Goal: Information Seeking & Learning: Learn about a topic

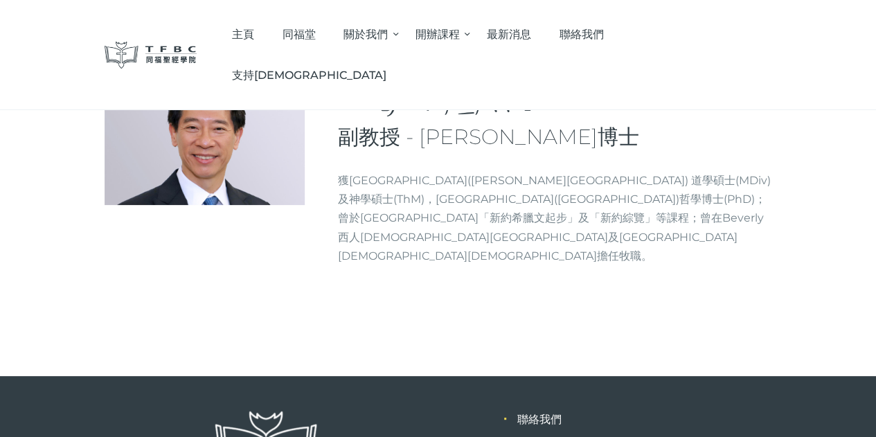
scroll to position [47, 0]
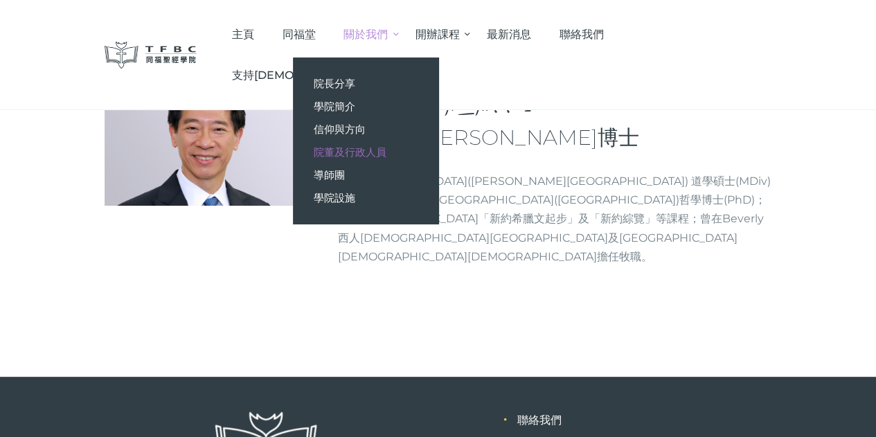
click at [387, 148] on span "院董及行政人員" at bounding box center [350, 151] width 73 height 13
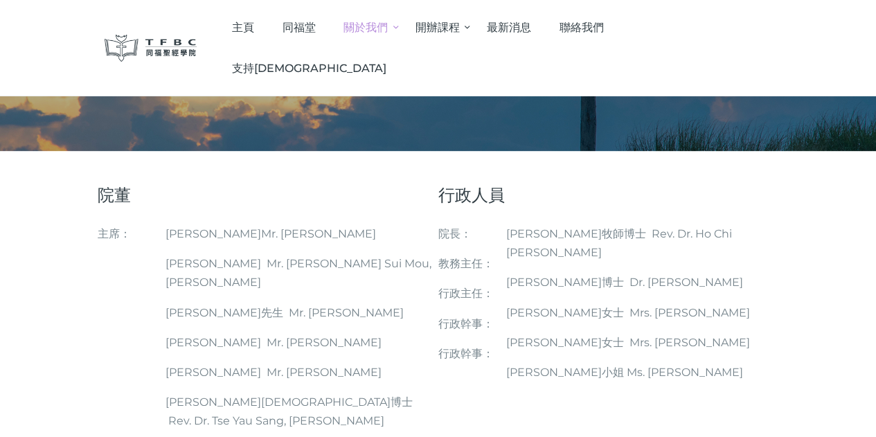
scroll to position [41, 0]
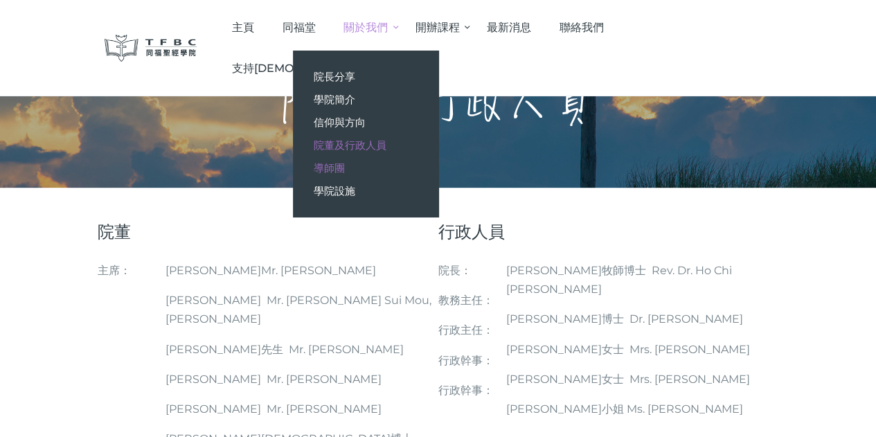
click at [345, 170] on span "導師團" at bounding box center [329, 167] width 31 height 13
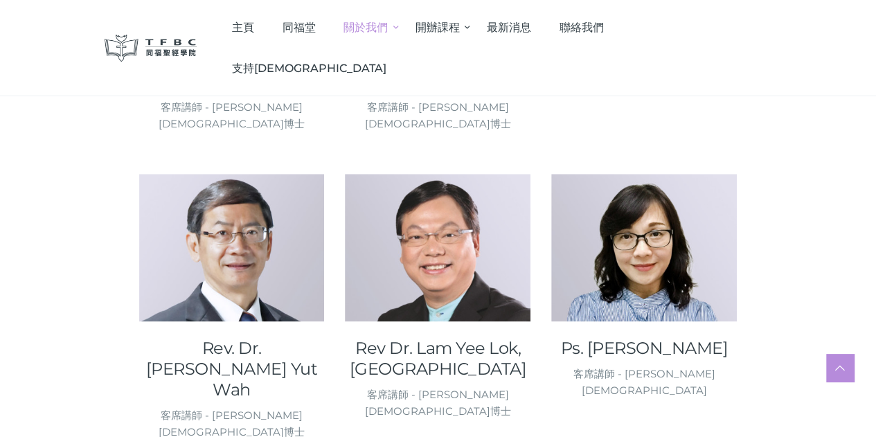
scroll to position [720, 0]
click at [452, 258] on div at bounding box center [438, 247] width 186 height 148
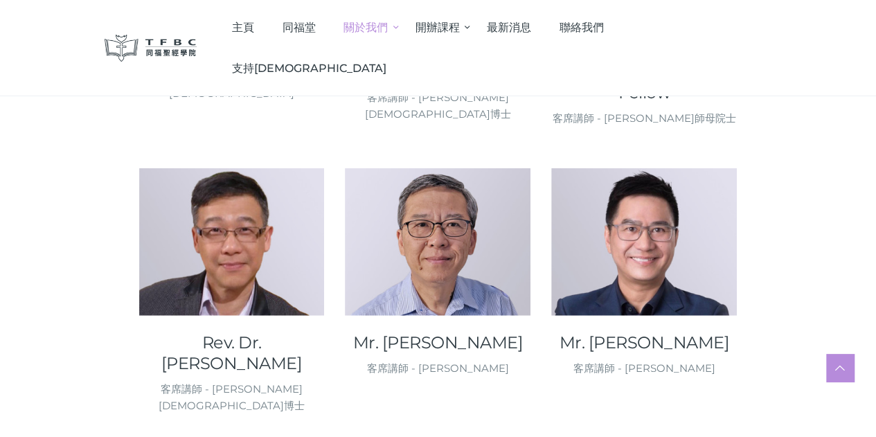
scroll to position [1655, 0]
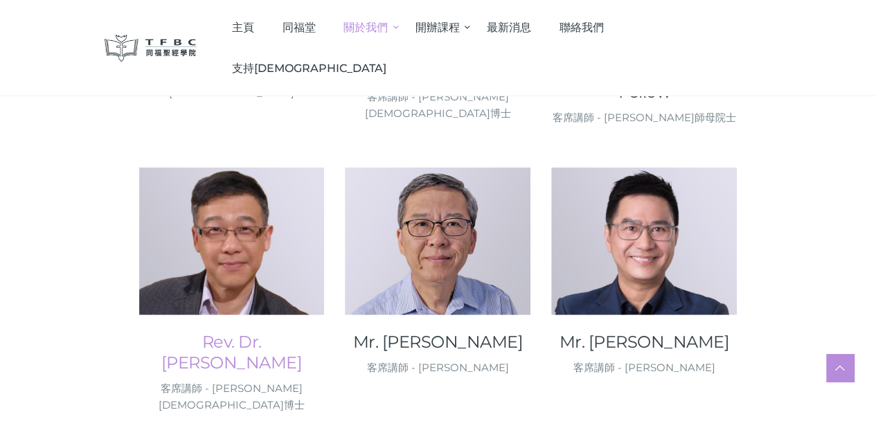
click at [202, 332] on link "Rev. Dr. Mok Shu Kin, Joseph" at bounding box center [232, 353] width 186 height 42
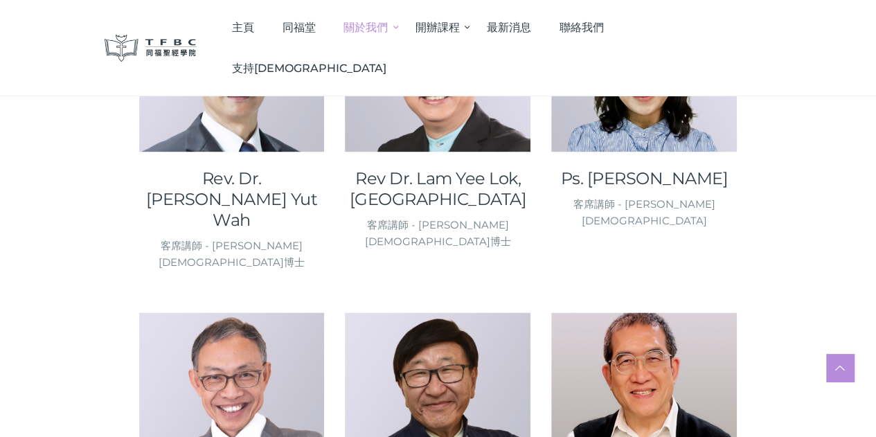
scroll to position [1091, 0]
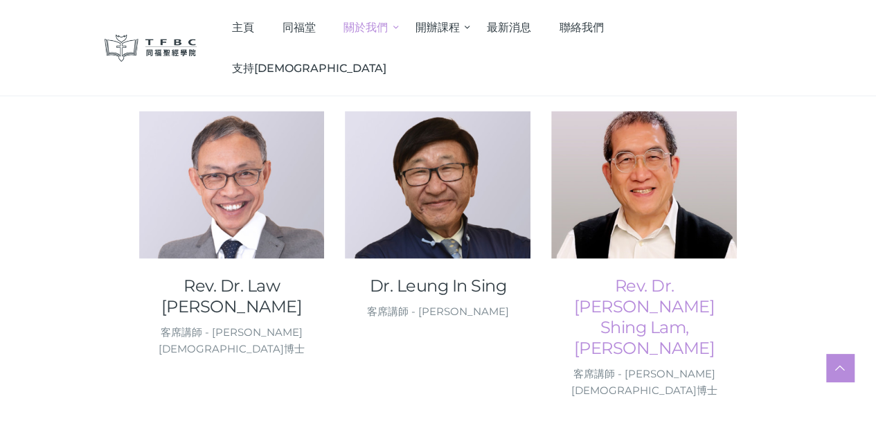
click at [691, 278] on link "Rev. Dr. Li Shing Lam, Derek" at bounding box center [644, 316] width 186 height 83
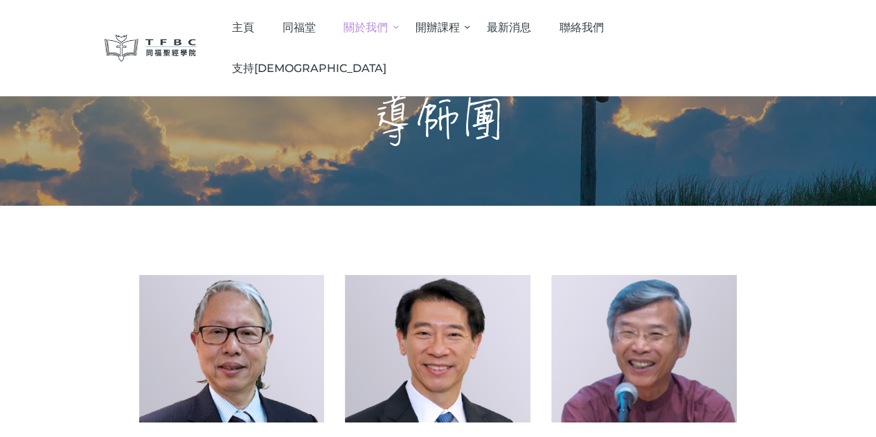
scroll to position [0, 0]
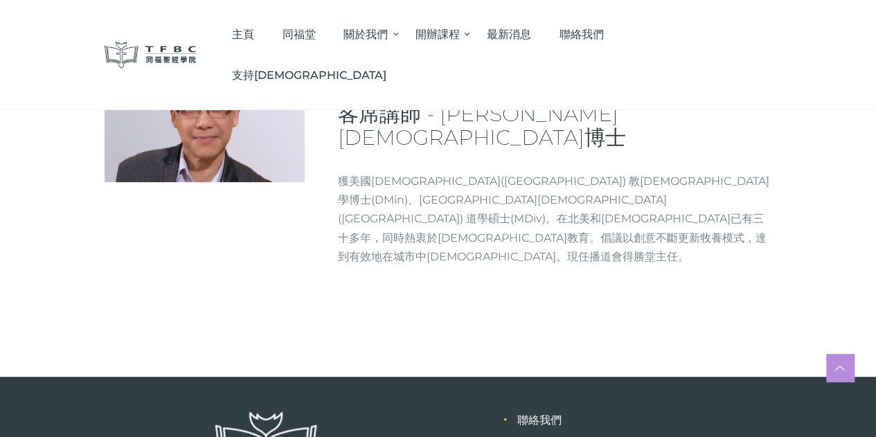
scroll to position [184, 0]
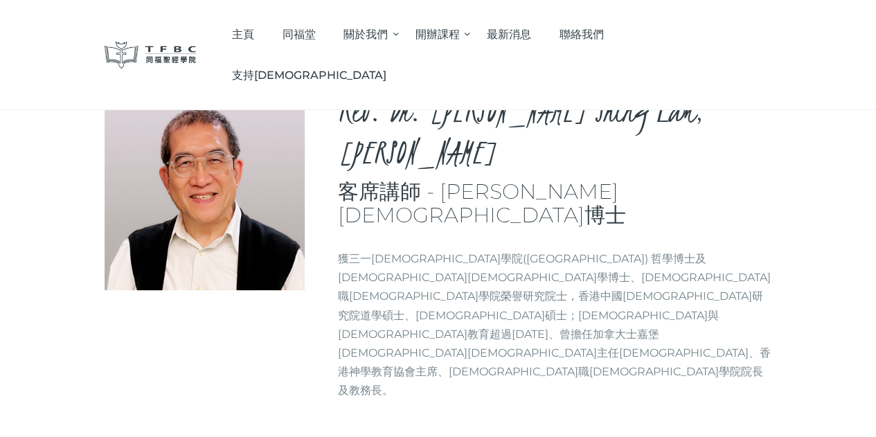
scroll to position [32, 0]
